Goal: Information Seeking & Learning: Learn about a topic

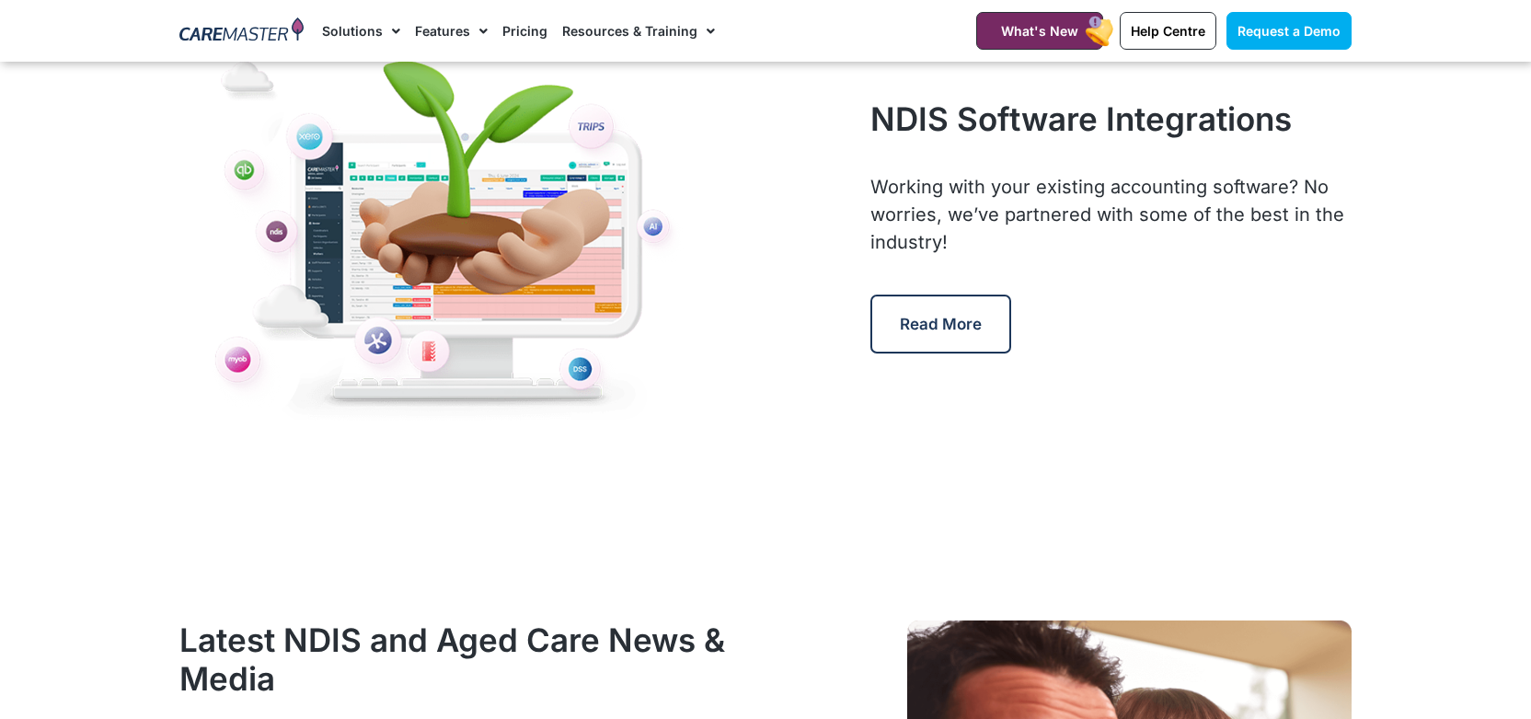
scroll to position [8646, 0]
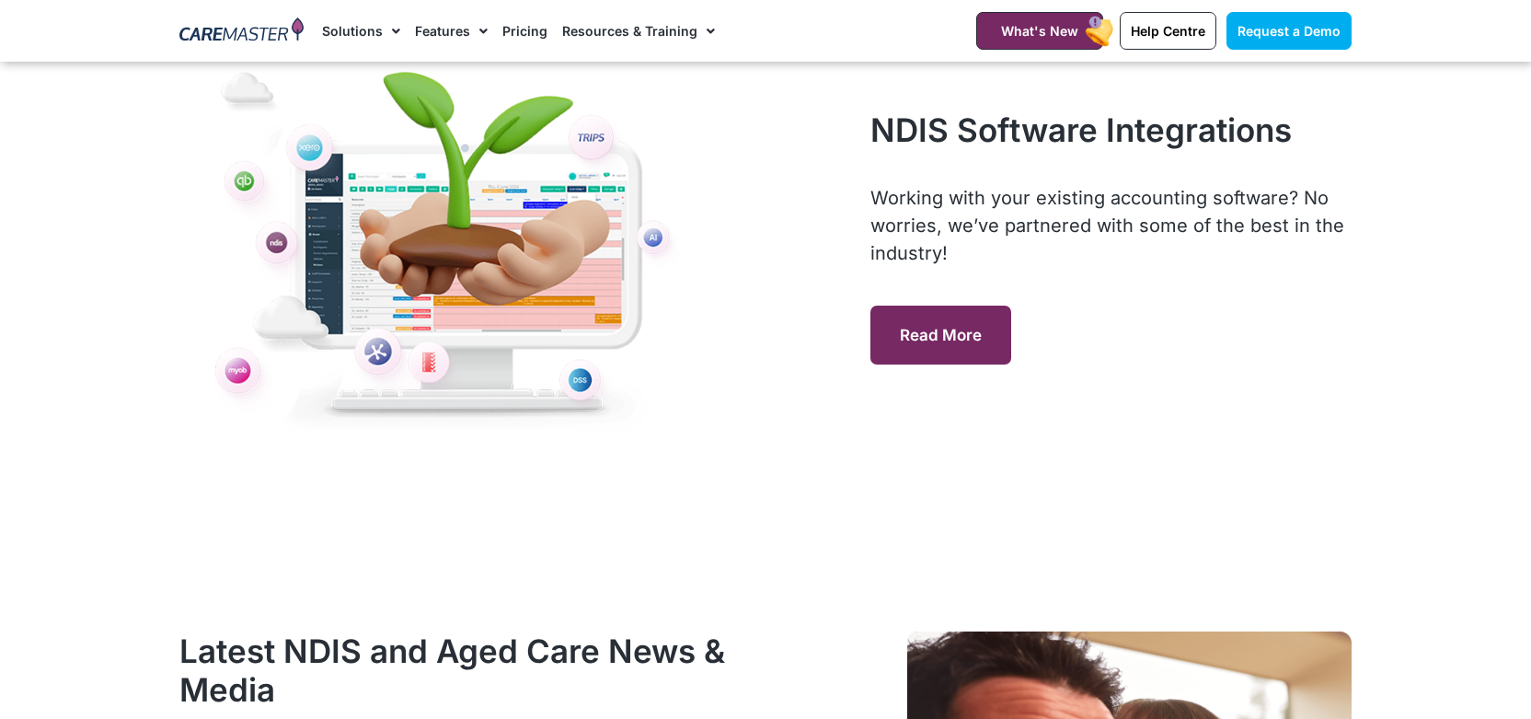
click at [963, 332] on span "Read More" at bounding box center [941, 335] width 82 height 18
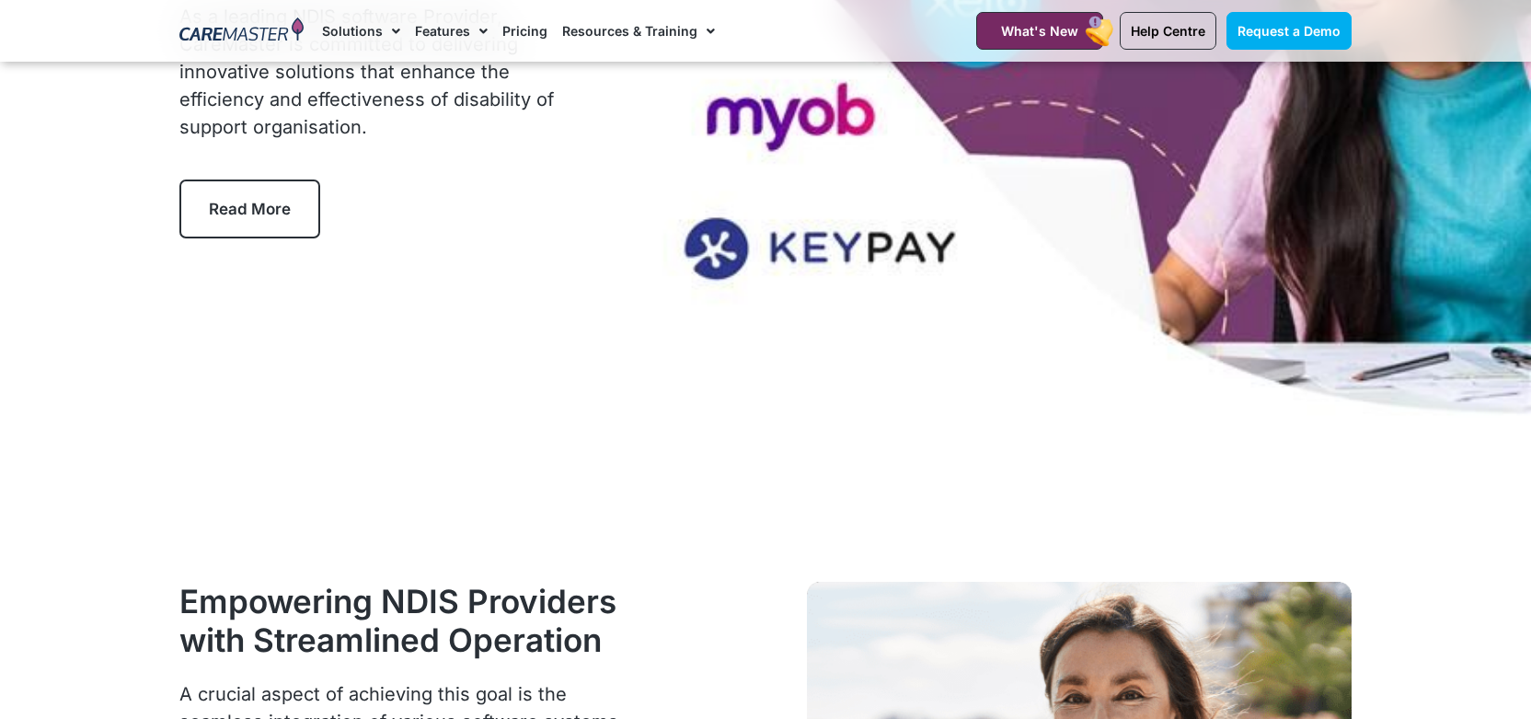
scroll to position [65, 0]
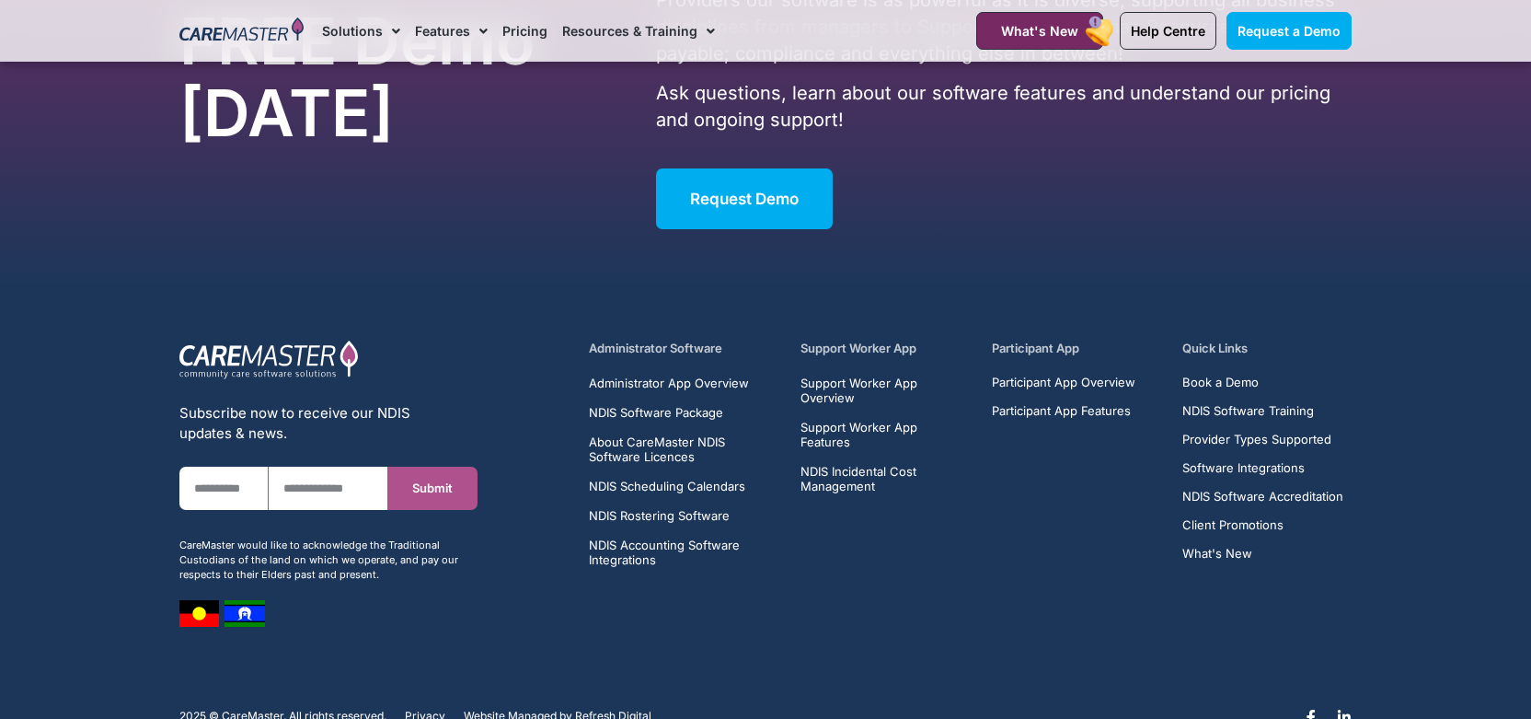
scroll to position [11866, 0]
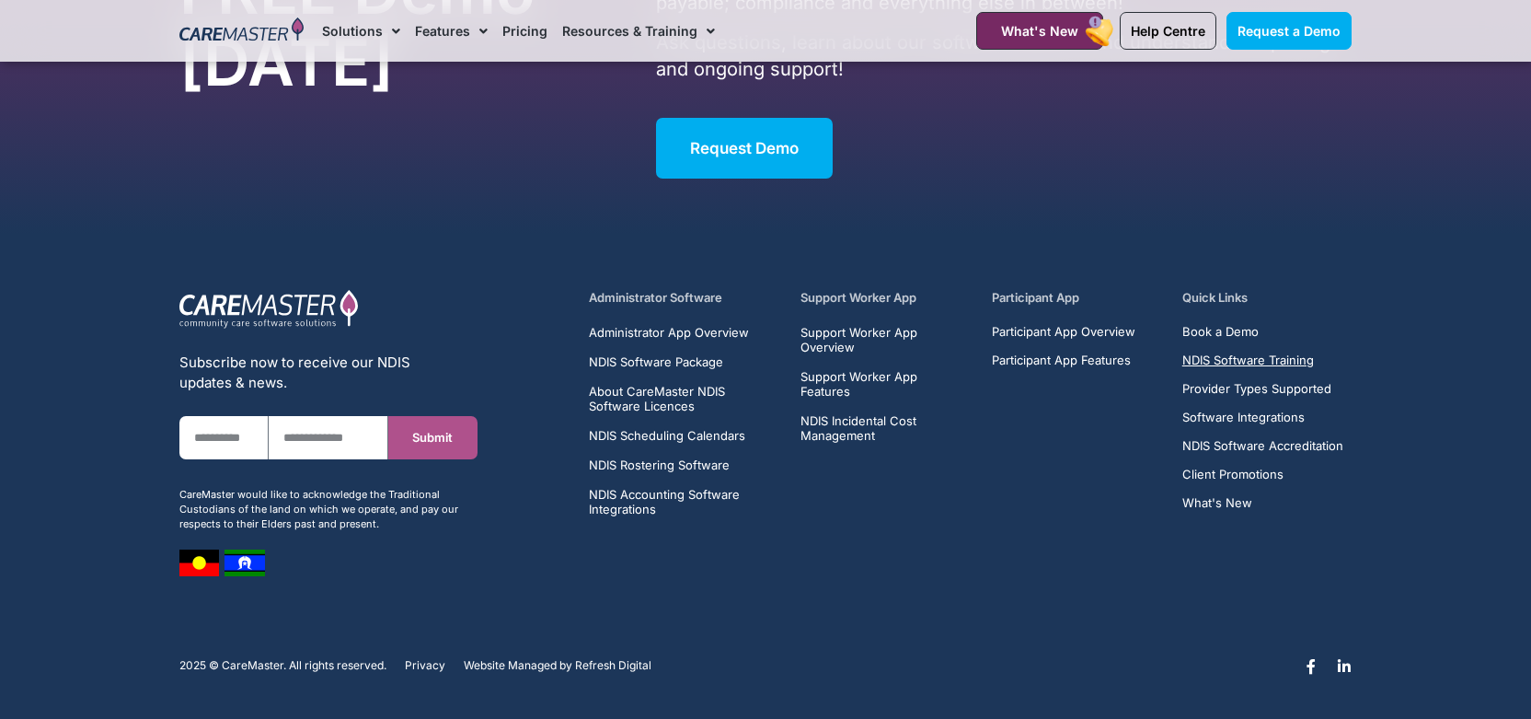
click at [1287, 354] on span "NDIS Software Training" at bounding box center [1248, 360] width 132 height 14
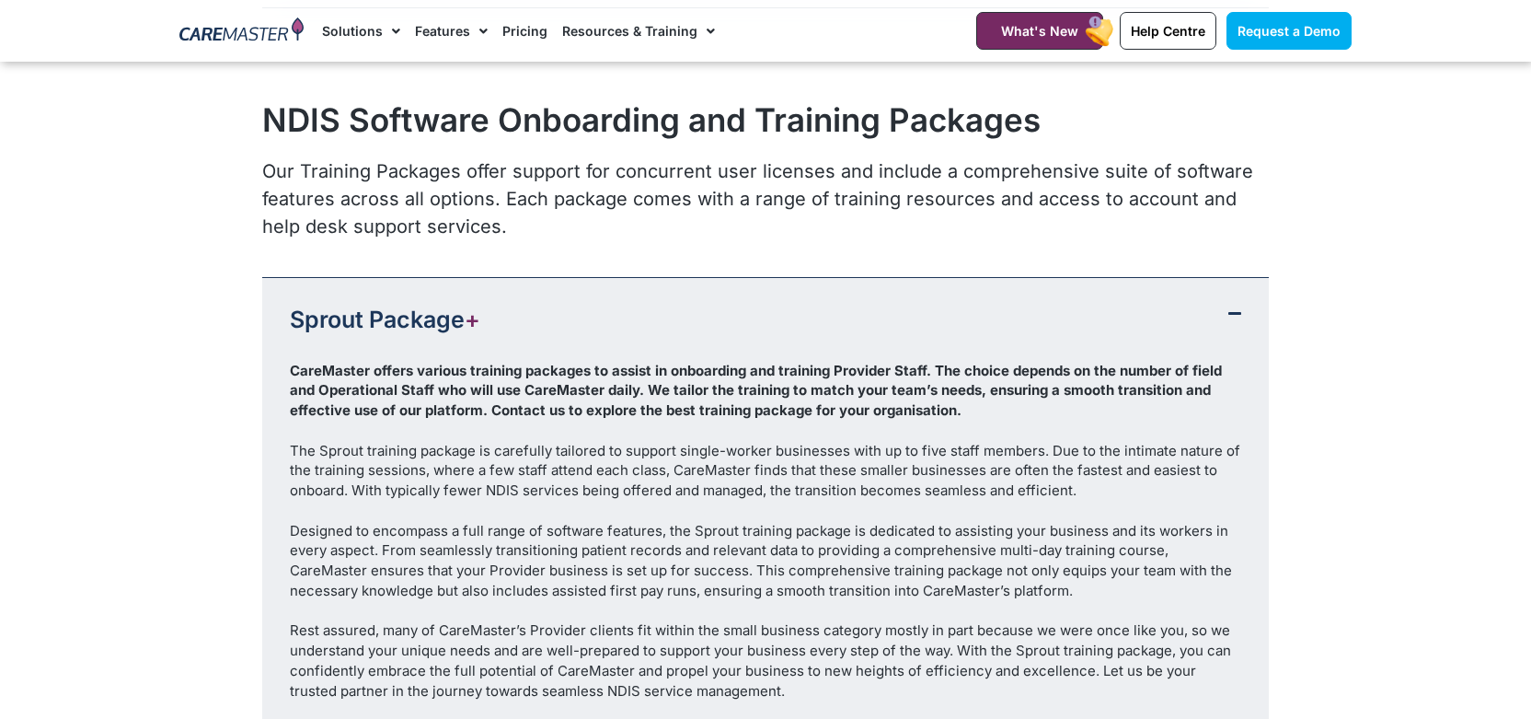
scroll to position [1831, 0]
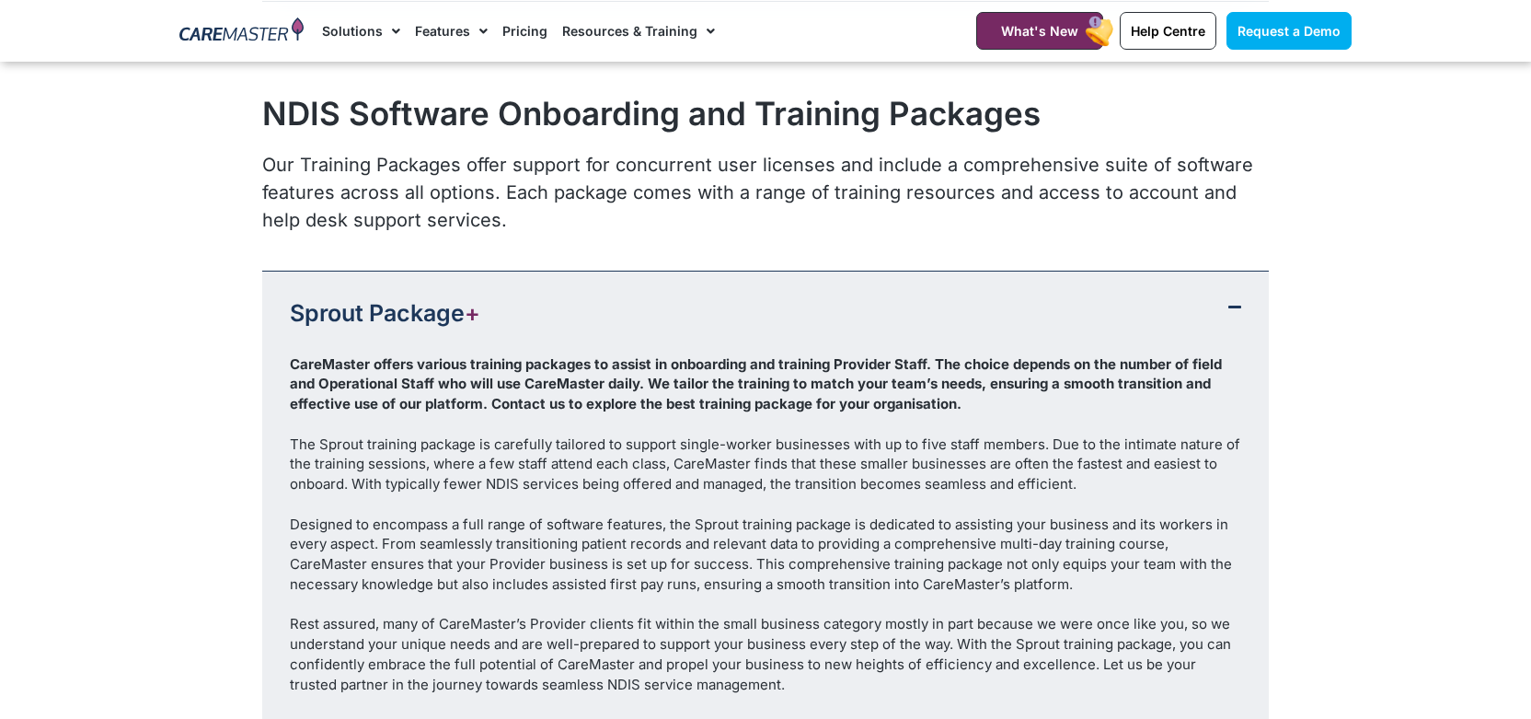
click at [522, 35] on link "Pricing" at bounding box center [524, 31] width 45 height 62
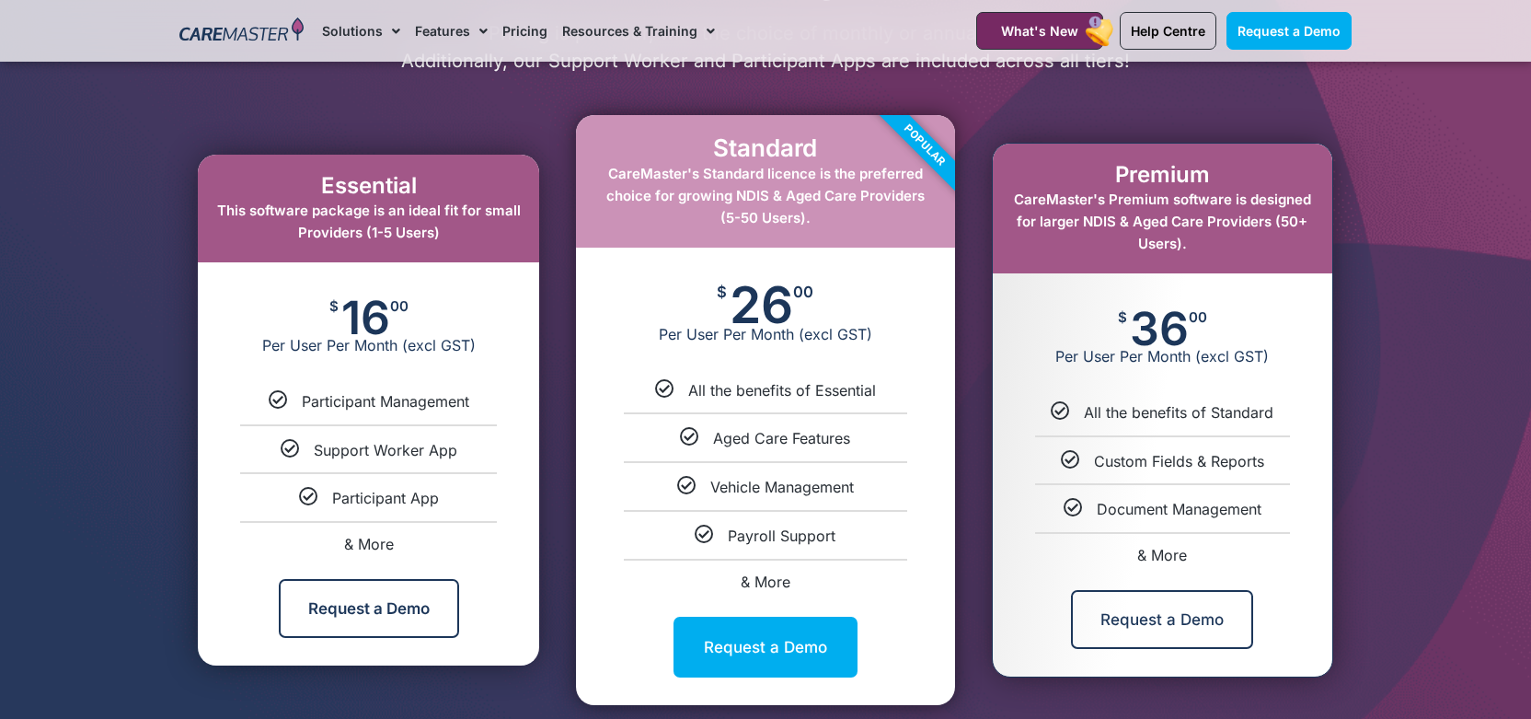
scroll to position [949, 0]
